Goal: Transaction & Acquisition: Obtain resource

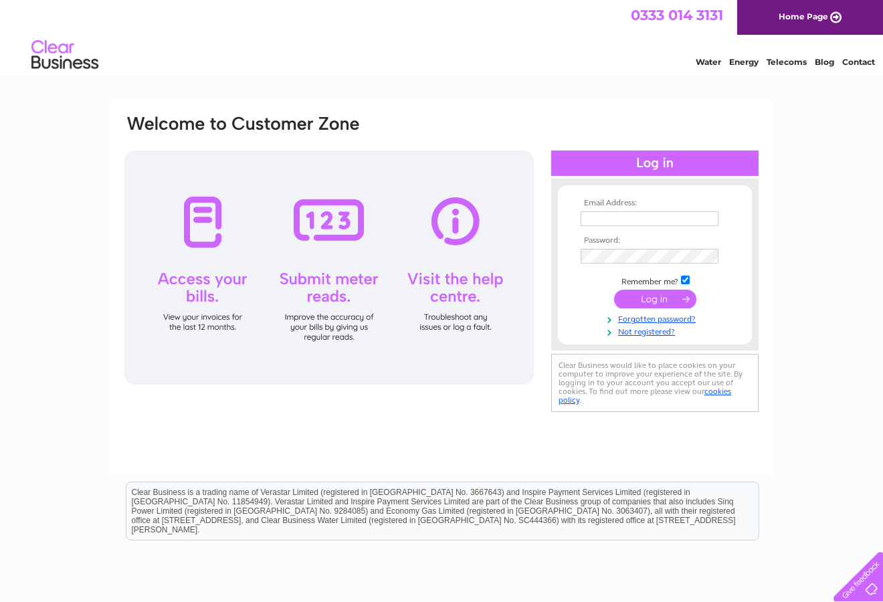
type input "lynn@abbeyforth.co.uk"
click at [639, 299] on input "submit" at bounding box center [655, 299] width 82 height 19
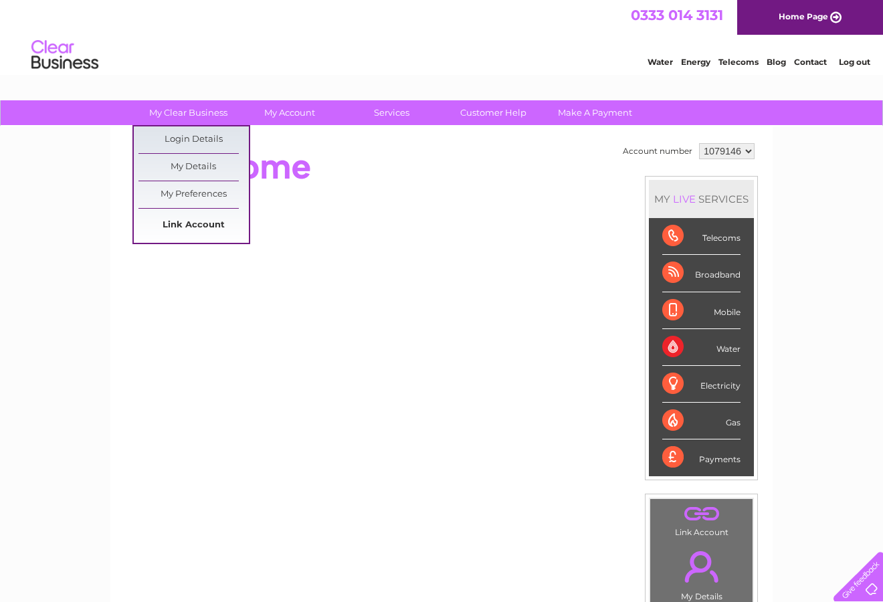
click at [179, 223] on link "Link Account" at bounding box center [194, 225] width 110 height 27
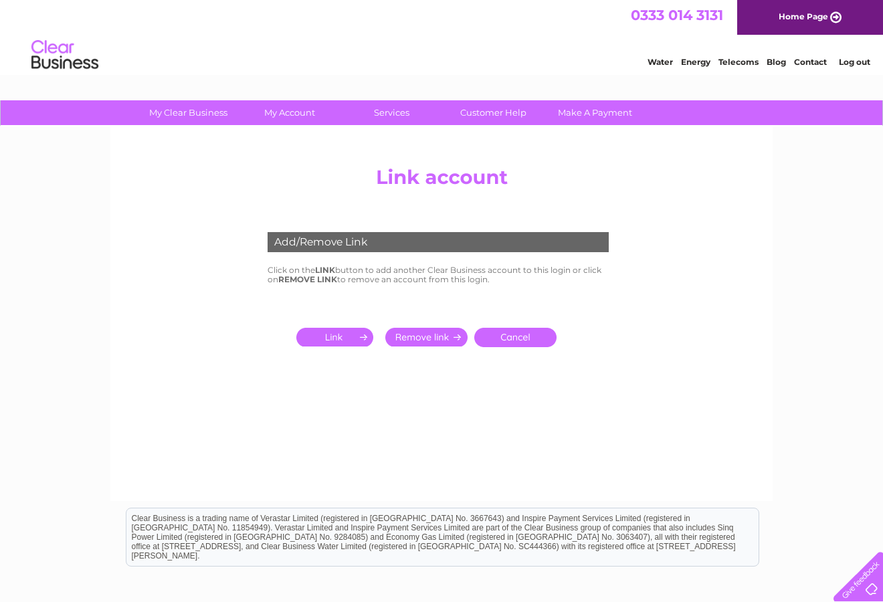
click at [344, 329] on input "submit" at bounding box center [337, 337] width 82 height 19
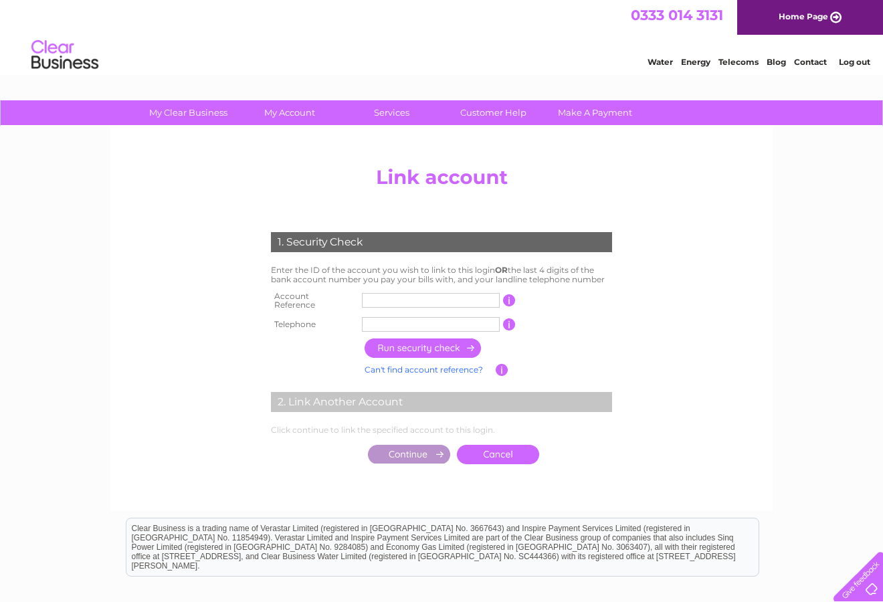
click at [377, 297] on input "text" at bounding box center [431, 300] width 138 height 15
click at [684, 230] on center "Add/Remove Link Click on the LINK button to add another Clear Business account …" at bounding box center [441, 329] width 637 height 338
click at [496, 298] on input "text" at bounding box center [431, 300] width 138 height 15
type input "30322293"
click at [450, 343] on input "button" at bounding box center [424, 348] width 118 height 19
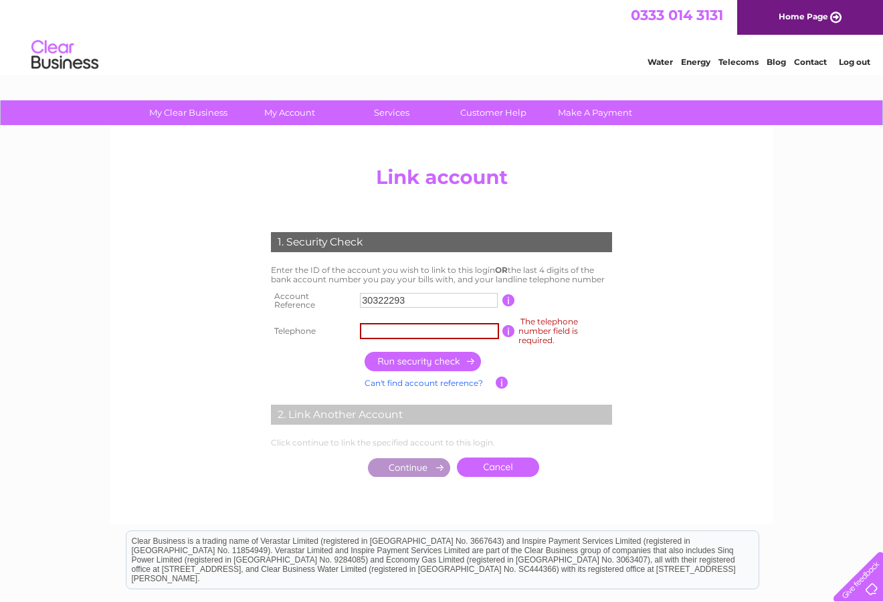
click at [444, 333] on input "text" at bounding box center [429, 331] width 139 height 16
type input "01383737748"
click at [440, 360] on input "button" at bounding box center [424, 361] width 118 height 19
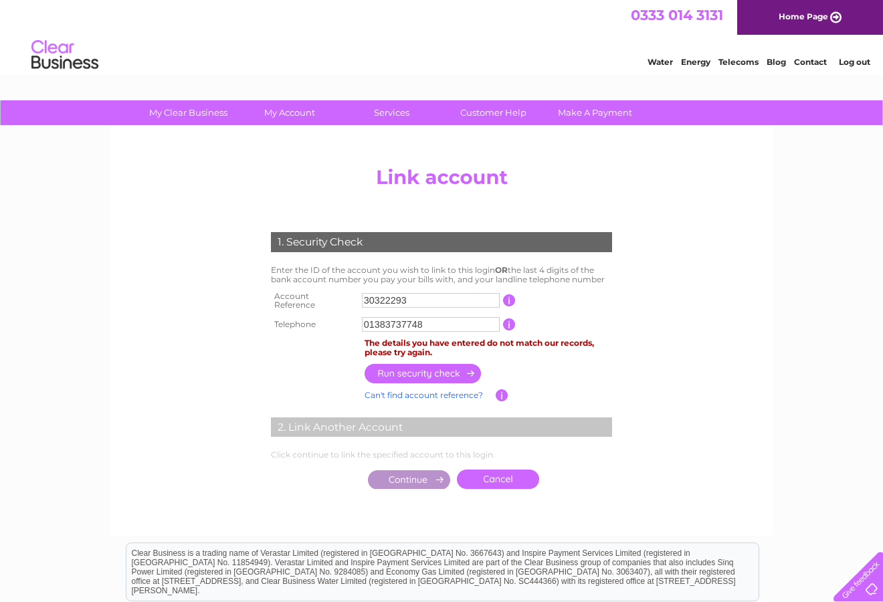
click at [491, 474] on link "Cancel" at bounding box center [498, 479] width 82 height 19
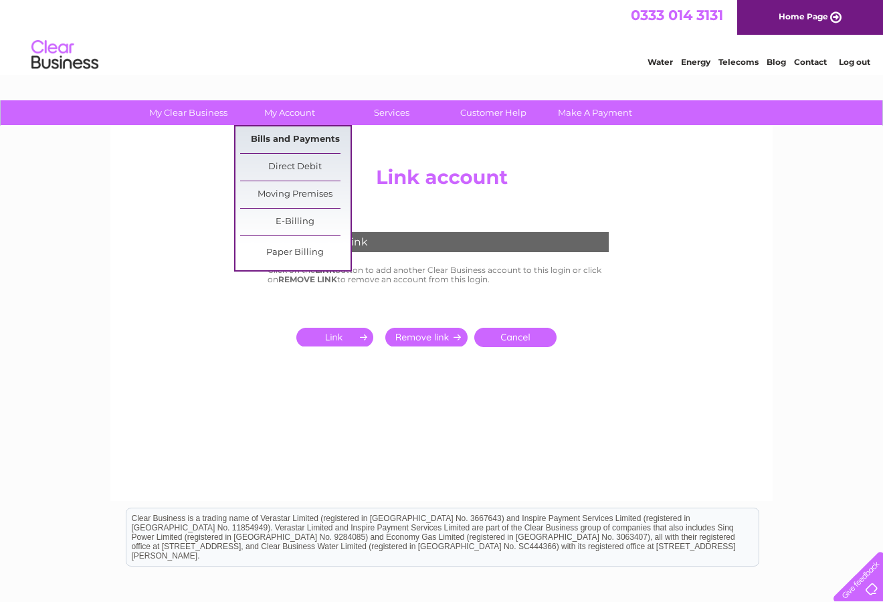
click at [310, 138] on link "Bills and Payments" at bounding box center [295, 139] width 110 height 27
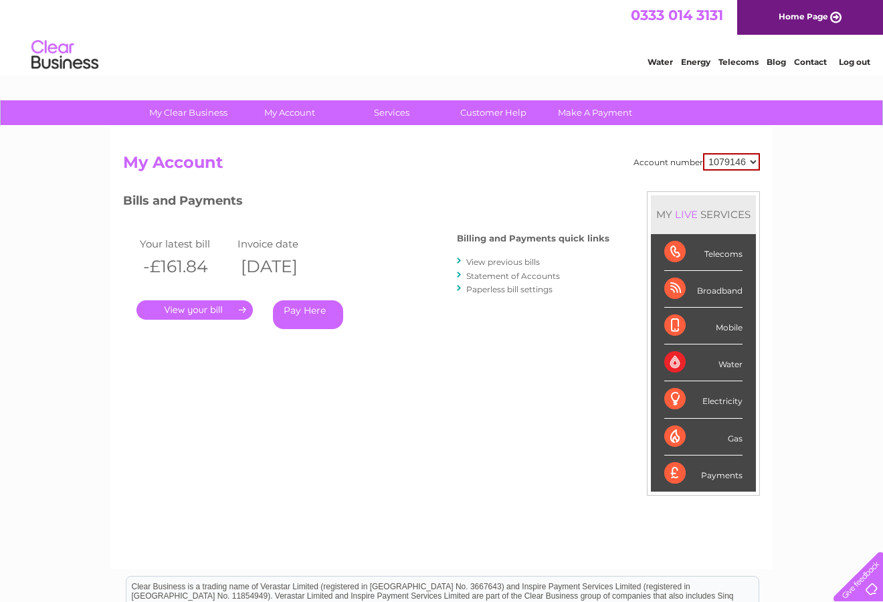
click at [738, 164] on select "1079146 1079153 1079154" at bounding box center [731, 161] width 57 height 17
select select "1079153"
click at [703, 153] on select "1079146 1079153 1079154" at bounding box center [731, 161] width 57 height 17
click at [191, 311] on link "." at bounding box center [195, 309] width 116 height 19
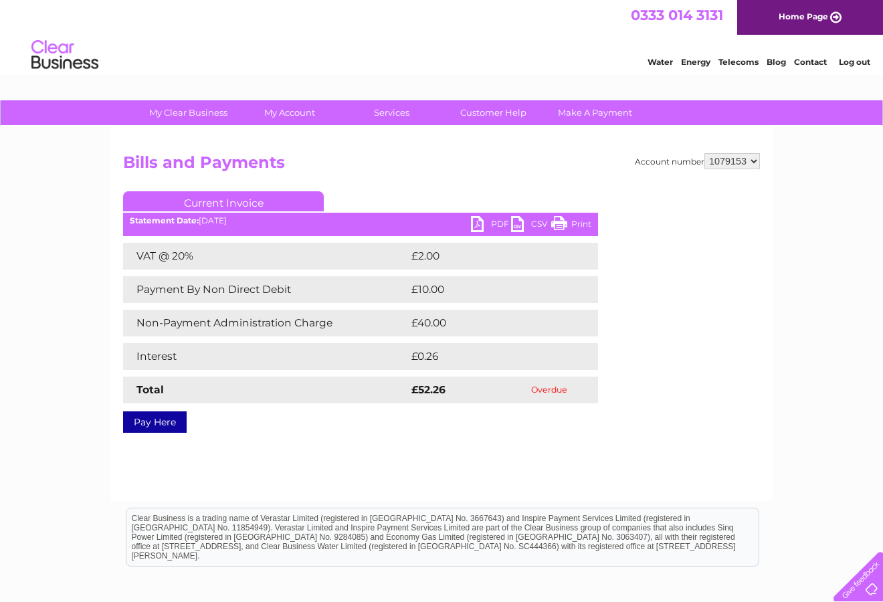
click at [481, 221] on link "PDF" at bounding box center [491, 225] width 40 height 19
click at [869, 578] on div at bounding box center [855, 574] width 55 height 55
click at [42, 181] on div "My Clear Business Login Details My Details My Preferences Link Account My Accou…" at bounding box center [441, 415] width 883 height 630
click at [753, 161] on select "1079146 1079153 1079154" at bounding box center [733, 161] width 56 height 16
select select "1079154"
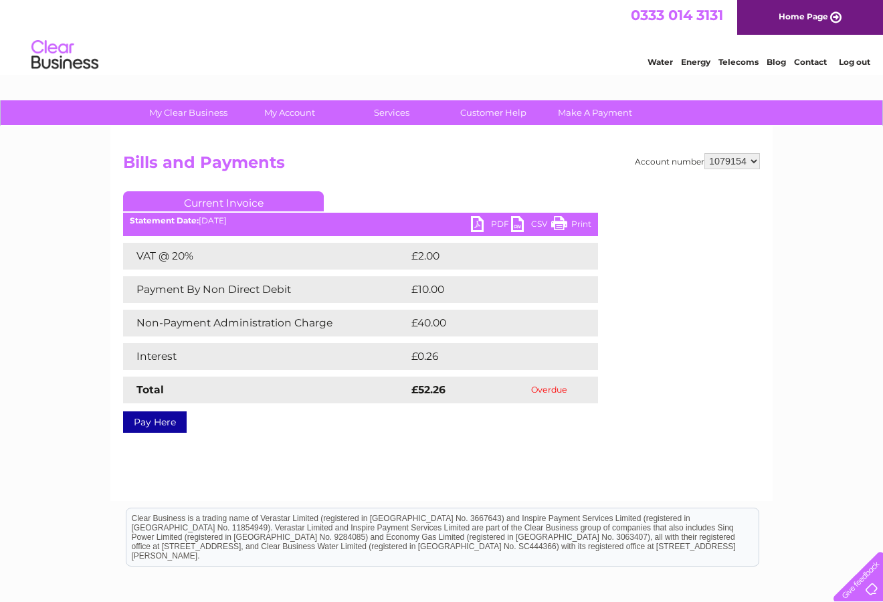
click at [705, 153] on select "1079146 1079153 1079154" at bounding box center [733, 161] width 56 height 16
click at [751, 165] on select "1079146 1079153 1079154" at bounding box center [733, 161] width 56 height 16
click at [705, 153] on select "1079146 1079153 1079154" at bounding box center [733, 161] width 56 height 16
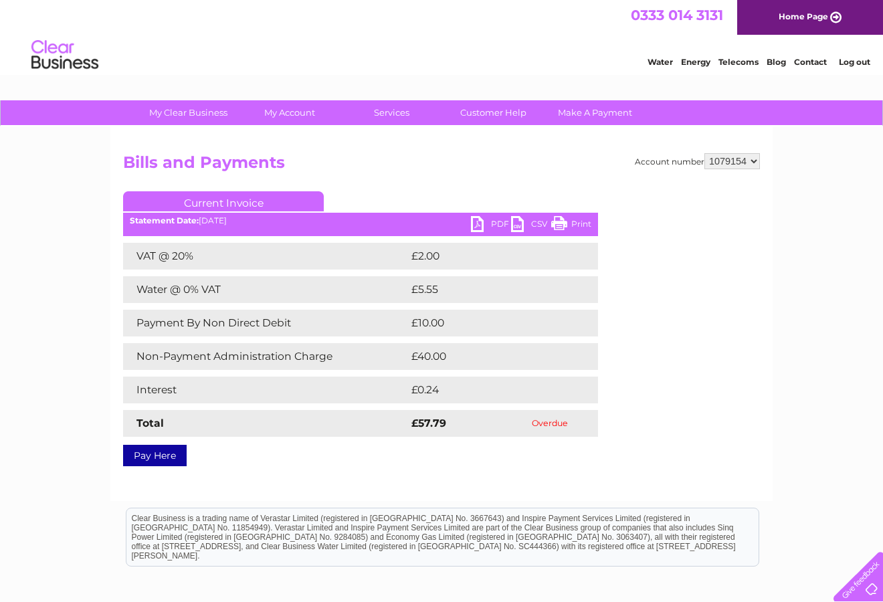
click at [741, 165] on select "1079146 1079153 1079154" at bounding box center [733, 161] width 56 height 16
select select "1079153"
click at [705, 153] on select "1079146 1079153 1079154" at bounding box center [733, 161] width 56 height 16
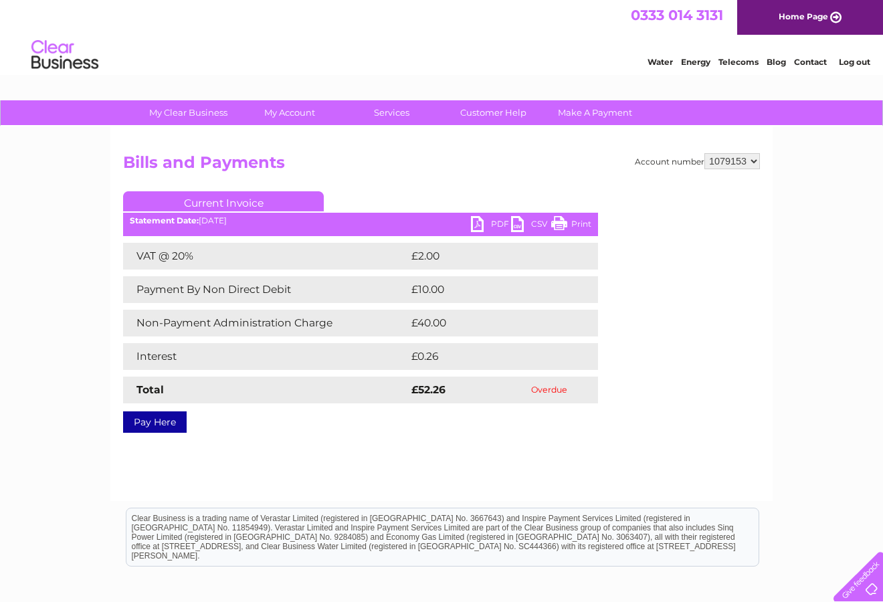
click at [479, 228] on link "PDF" at bounding box center [491, 225] width 40 height 19
click at [50, 223] on div "My Clear Business Login Details My Details My Preferences Link Account My Accou…" at bounding box center [441, 415] width 883 height 630
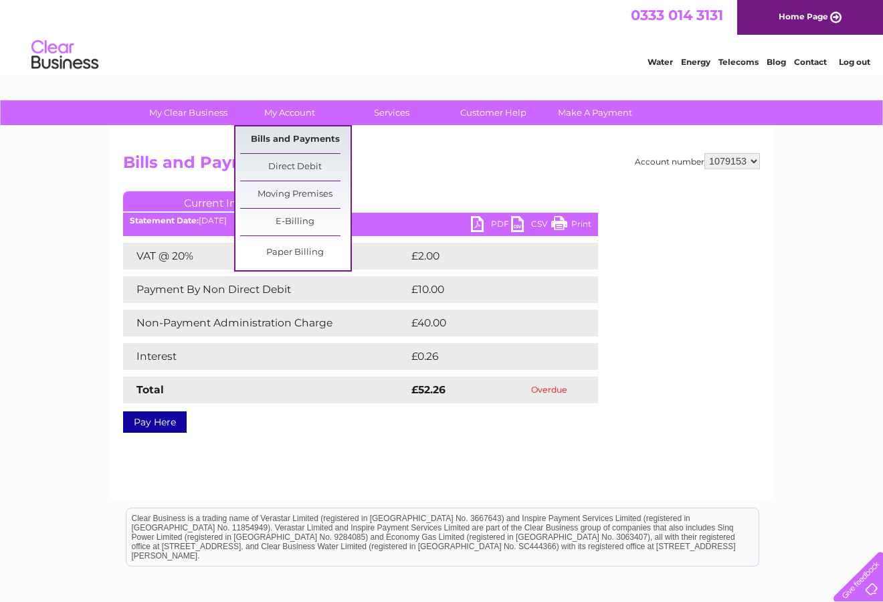
click at [290, 137] on link "Bills and Payments" at bounding box center [295, 139] width 110 height 27
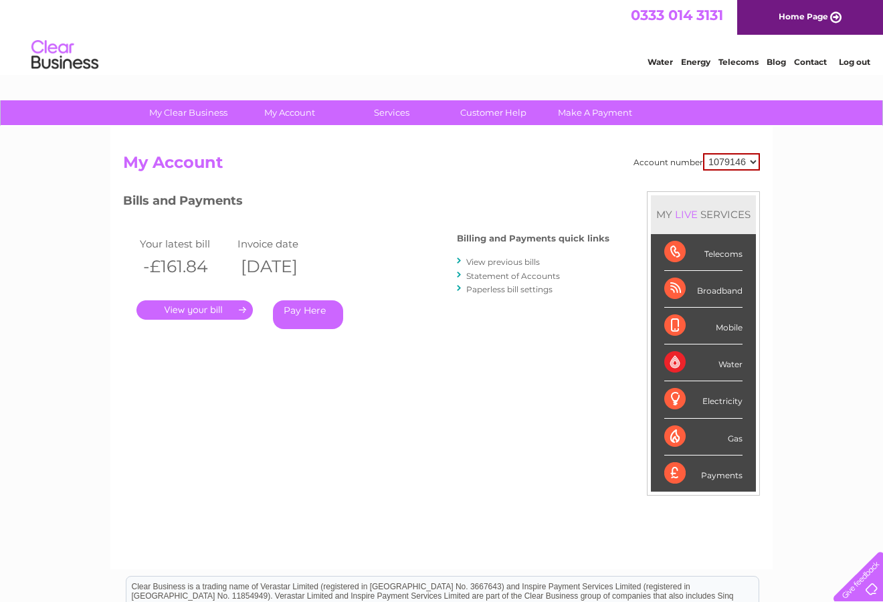
click at [757, 159] on select "1079146 1079153 1079154" at bounding box center [731, 161] width 57 height 17
select select "1079153"
click at [703, 153] on select "1079146 1079153 1079154" at bounding box center [731, 161] width 57 height 17
click at [485, 262] on link "View previous bills" at bounding box center [503, 262] width 74 height 10
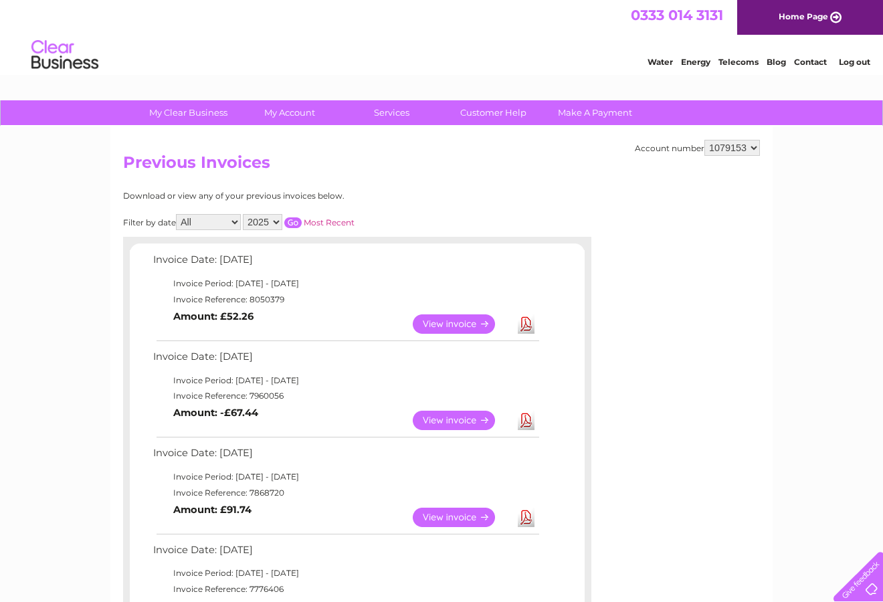
drag, startPoint x: 485, startPoint y: 262, endPoint x: 372, endPoint y: 159, distance: 152.5
click at [372, 159] on h2 "Previous Invoices" at bounding box center [441, 165] width 637 height 25
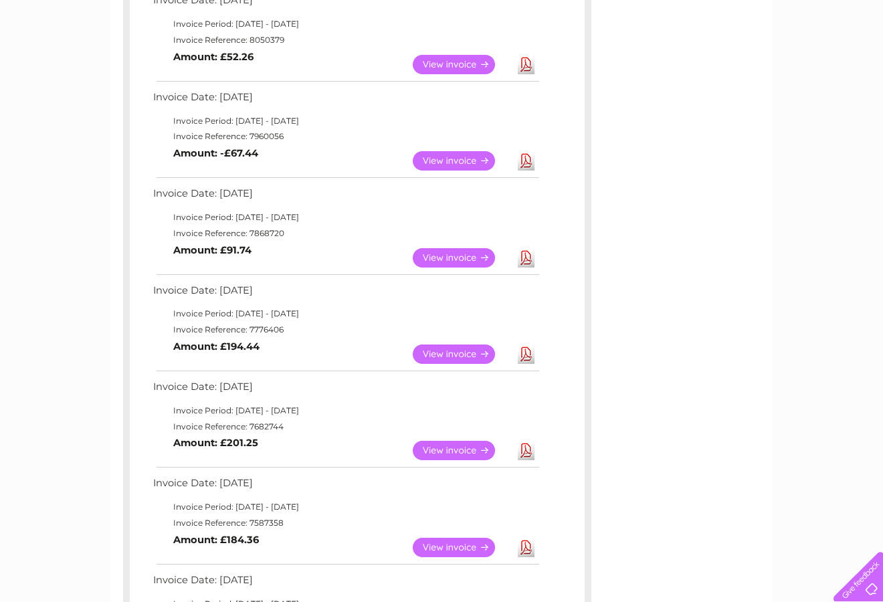
scroll to position [268, 0]
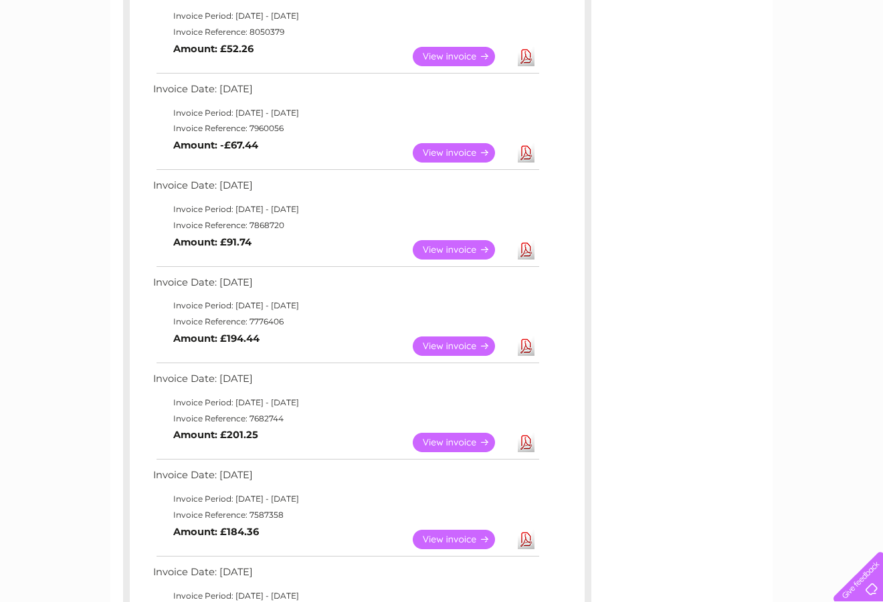
click at [448, 244] on link "View" at bounding box center [462, 249] width 98 height 19
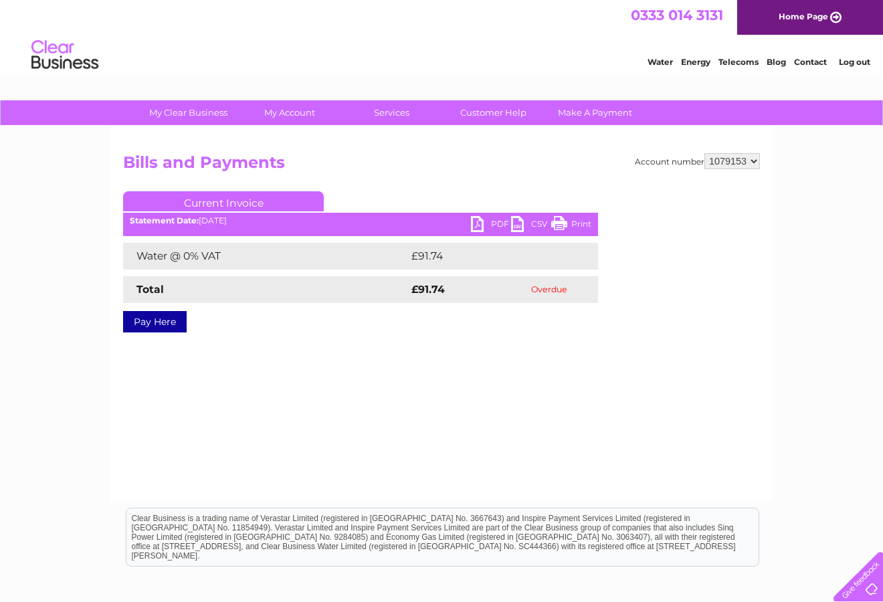
click at [473, 228] on link "PDF" at bounding box center [491, 225] width 40 height 19
click at [46, 267] on div "My Clear Business Login Details My Details My Preferences Link Account My Accou…" at bounding box center [441, 415] width 883 height 630
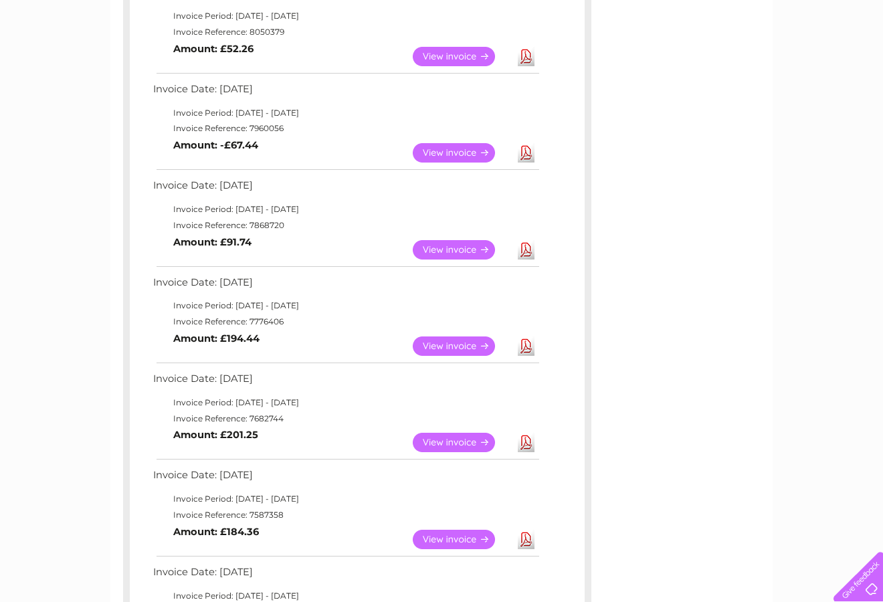
click at [466, 157] on link "View" at bounding box center [462, 152] width 98 height 19
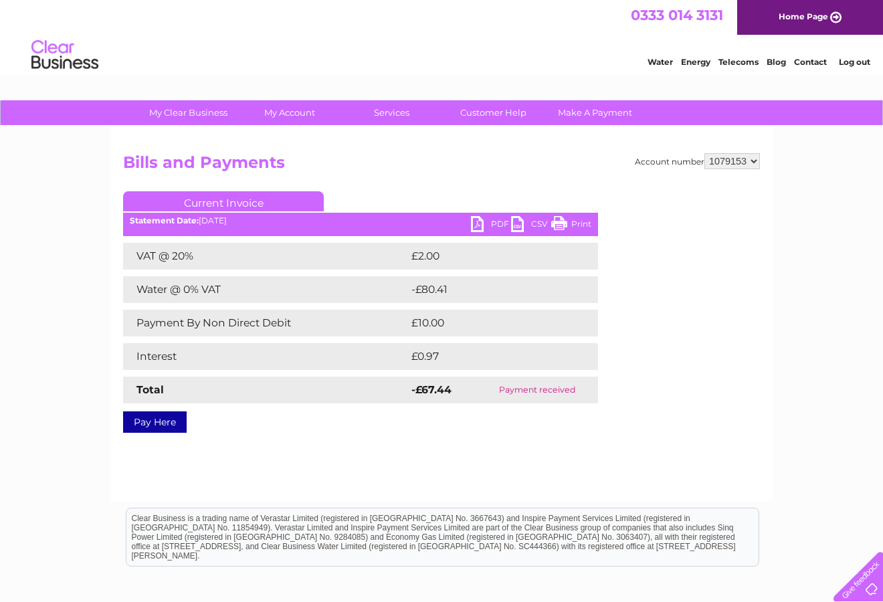
click at [484, 221] on link "PDF" at bounding box center [491, 225] width 40 height 19
